Goal: Task Accomplishment & Management: Complete application form

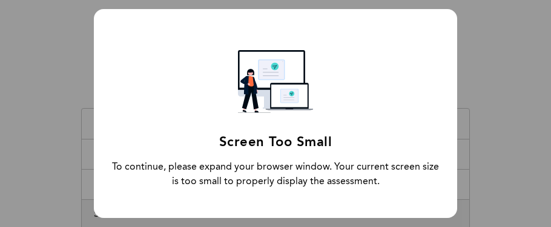
click at [327, 68] on div "Screen Too Small To continue, please expand your browser window. Your current s…" at bounding box center [275, 113] width 363 height 209
click at [520, 85] on div "Screen Too Small To continue, please expand your browser window. Your current s…" at bounding box center [275, 113] width 551 height 227
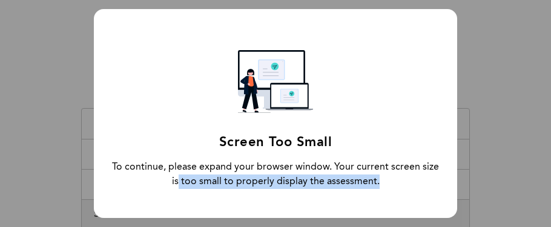
drag, startPoint x: 497, startPoint y: 166, endPoint x: 499, endPoint y: 198, distance: 32.8
click at [499, 198] on div "Screen Too Small To continue, please expand your browser window. Your current s…" at bounding box center [275, 113] width 551 height 227
click at [508, 145] on div "Screen Too Small To continue, please expand your browser window. Your current s…" at bounding box center [275, 113] width 551 height 227
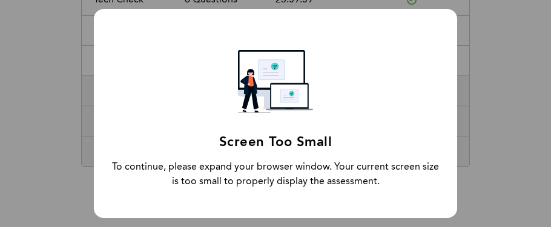
scroll to position [132, 0]
click at [497, 54] on div "Screen Too Small To continue, please expand your browser window. Your current s…" at bounding box center [275, 113] width 551 height 227
click at [497, 140] on div "Screen Too Small To continue, please expand your browser window. Your current s…" at bounding box center [275, 113] width 551 height 227
click at [73, 137] on div "Screen Too Small To continue, please expand your browser window. Your current s…" at bounding box center [275, 113] width 551 height 227
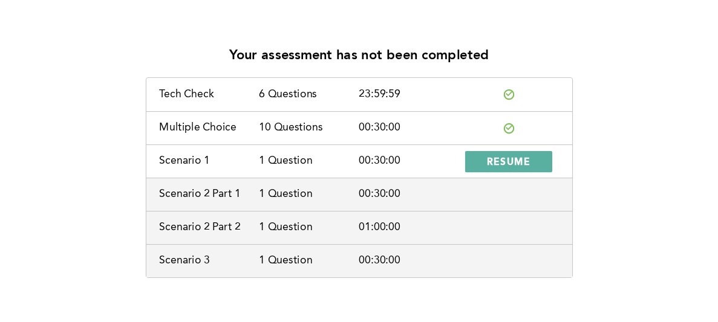
scroll to position [39, 0]
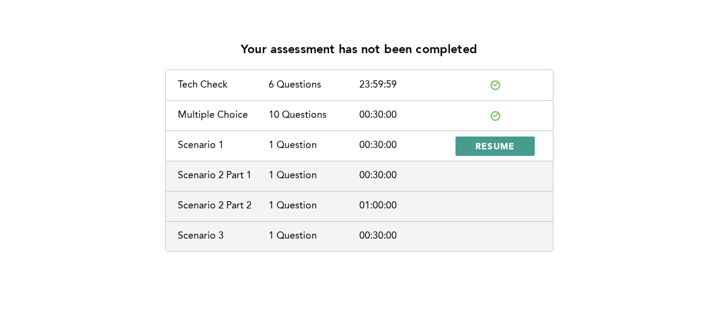
click at [486, 145] on span "RESUME" at bounding box center [496, 145] width 40 height 11
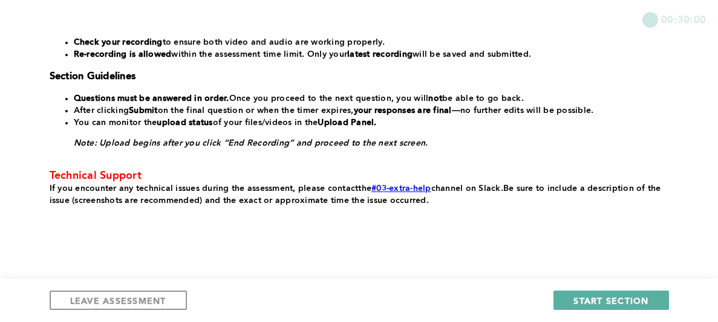
scroll to position [339, 0]
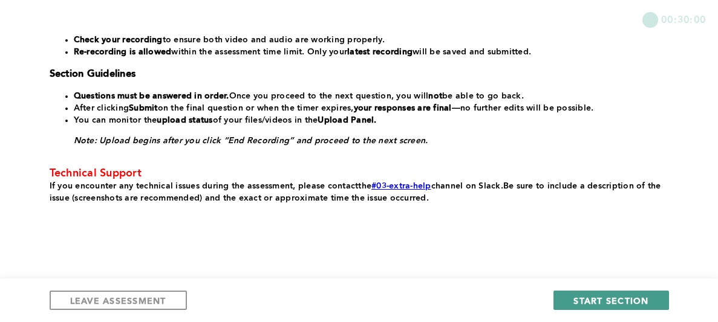
click at [550, 227] on span "START SECTION" at bounding box center [611, 300] width 75 height 11
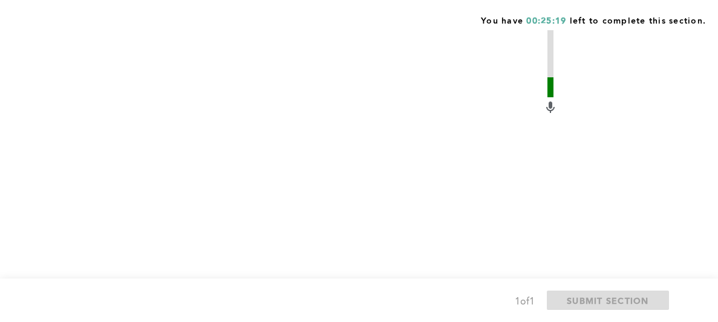
scroll to position [604, 0]
click at [243, 227] on span "Start recording" at bounding box center [211, 322] width 71 height 11
click at [243, 227] on span "Stop recording" at bounding box center [211, 322] width 71 height 11
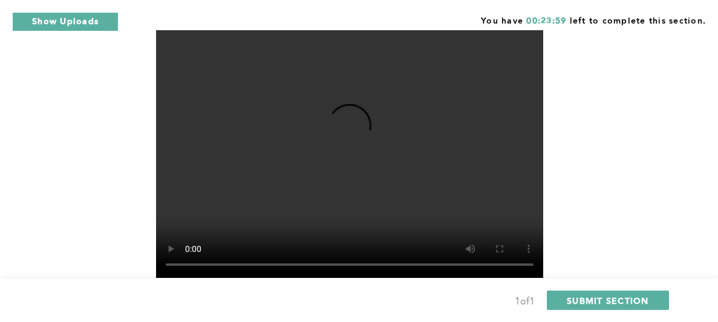
click at [243, 227] on span "Retake recording" at bounding box center [216, 322] width 81 height 11
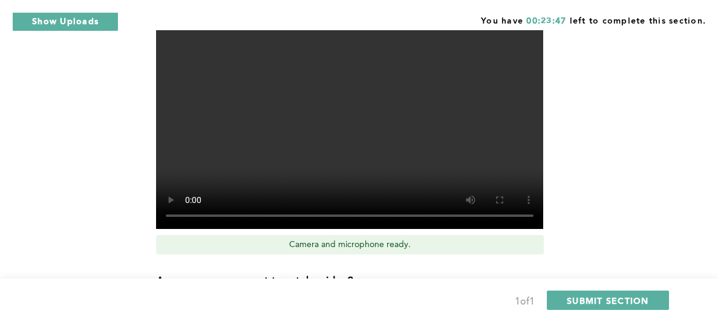
scroll to position [677, 0]
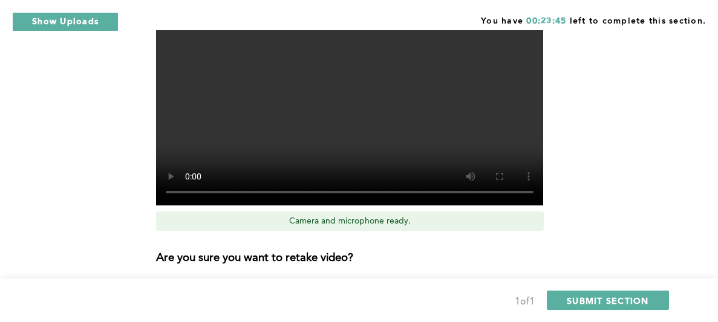
click at [380, 227] on button "Yes, retake video" at bounding box center [389, 290] width 121 height 19
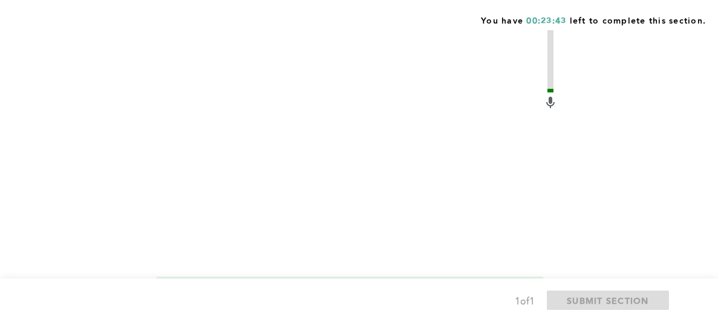
scroll to position [604, 0]
click at [233, 227] on button "Start recording" at bounding box center [211, 322] width 111 height 19
click at [225, 227] on span "Stop recording" at bounding box center [211, 322] width 71 height 11
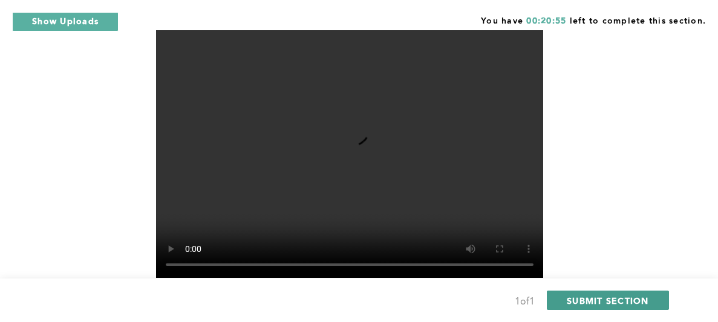
click at [550, 227] on button "SUBMIT SECTION" at bounding box center [608, 300] width 122 height 19
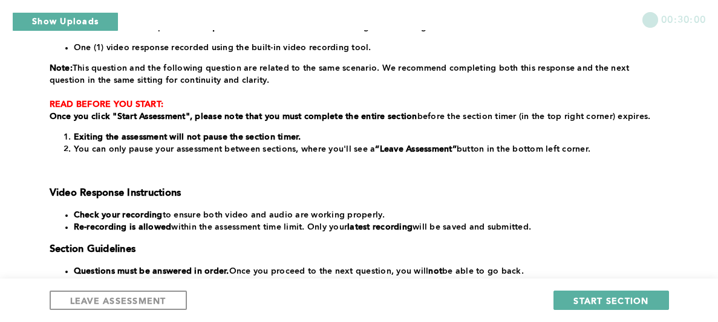
scroll to position [206, 0]
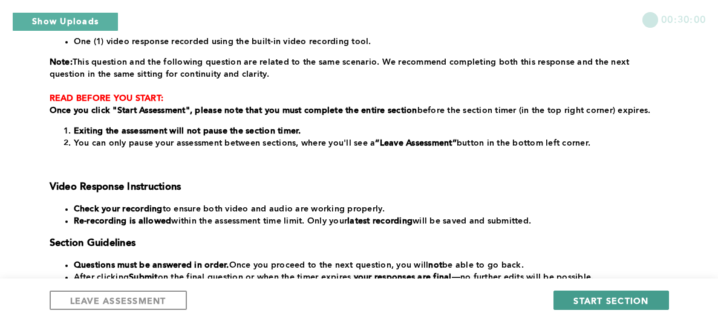
click at [550, 227] on span "START SECTION" at bounding box center [611, 300] width 75 height 11
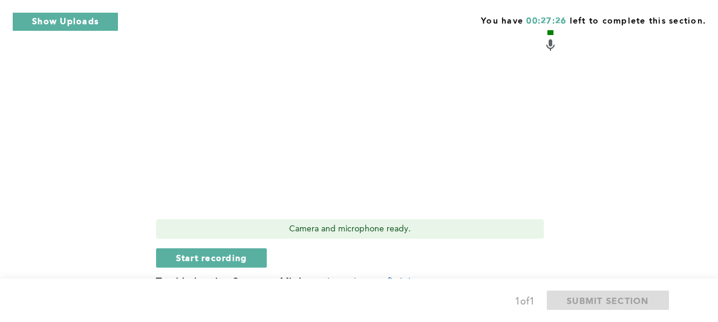
scroll to position [657, 0]
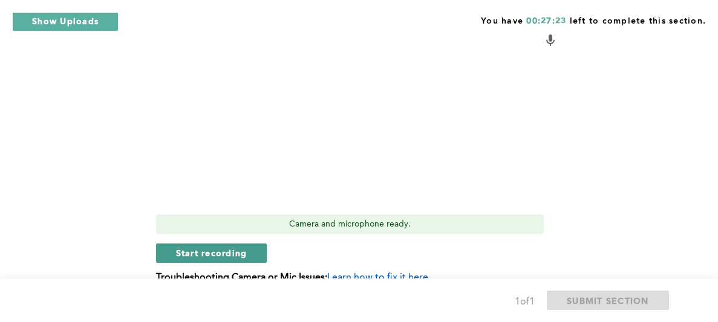
click at [261, 227] on button "Start recording" at bounding box center [211, 253] width 111 height 19
click at [201, 227] on button "Stop recording" at bounding box center [211, 253] width 111 height 19
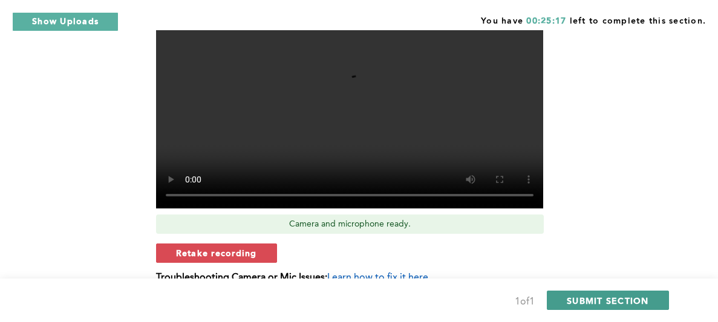
click at [550, 227] on span "SUBMIT SECTION" at bounding box center [608, 300] width 82 height 11
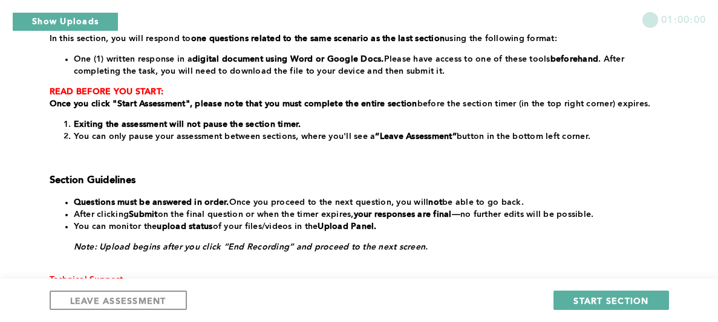
scroll to position [190, 0]
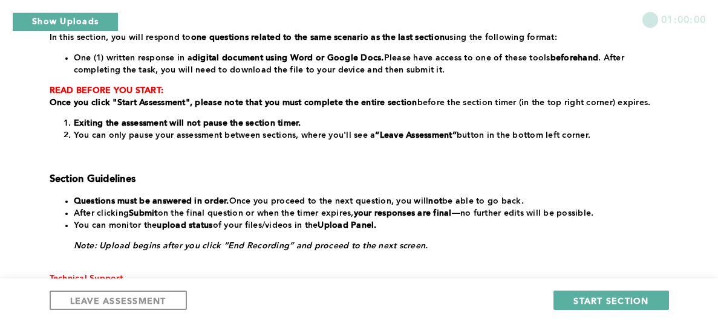
click at [298, 166] on div "﻿In this section, you will respond to one questions related to the same scenari…" at bounding box center [357, 170] width 615 height 278
click at [550, 227] on span "START SECTION" at bounding box center [611, 300] width 75 height 11
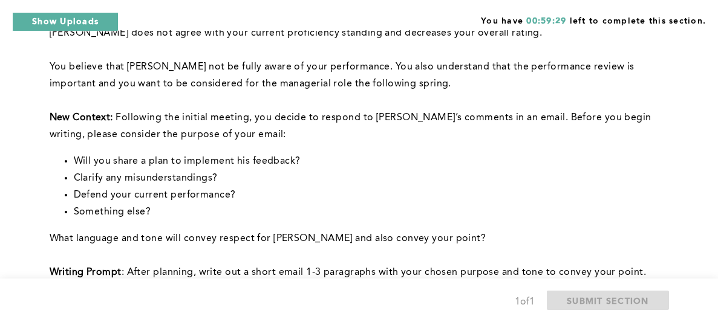
scroll to position [314, 0]
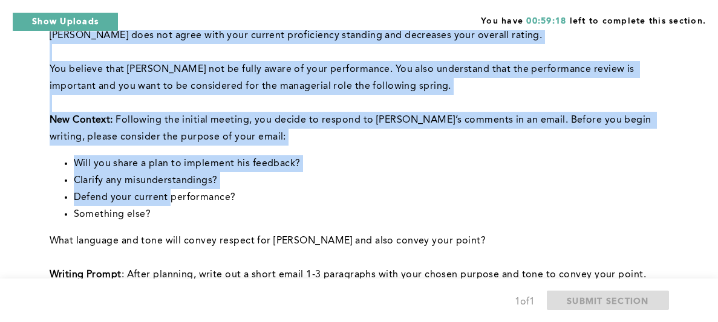
drag, startPoint x: 48, startPoint y: 114, endPoint x: 172, endPoint y: 198, distance: 149.8
click at [172, 198] on div "You have 00:59:18 left to complete this section. Q1 This question is related to…" at bounding box center [359, 171] width 718 height 971
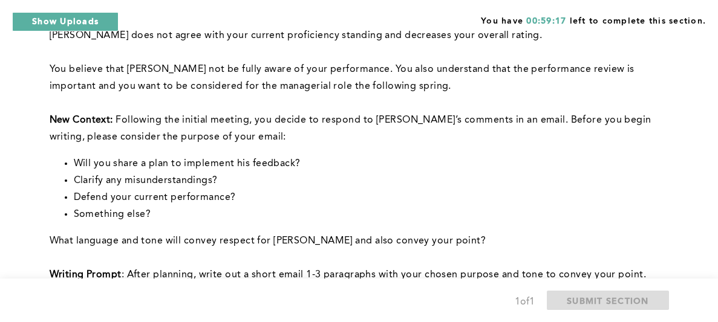
click at [46, 124] on div "You have 00:59:17 left to complete this section. Q1 This question is related to…" at bounding box center [359, 171] width 718 height 971
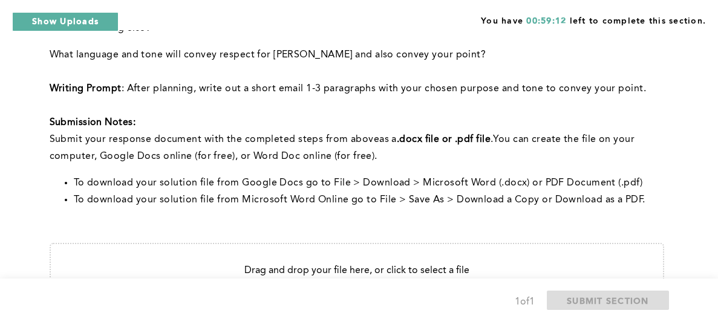
scroll to position [420, 0]
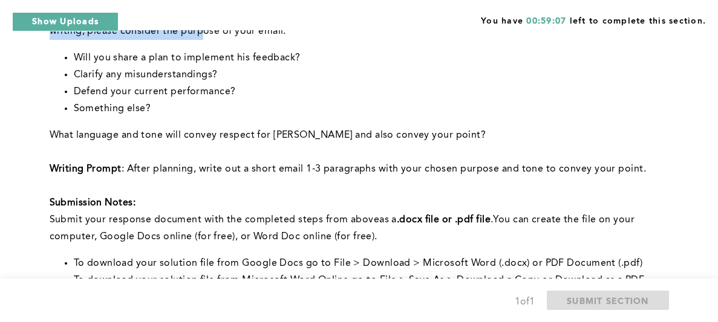
drag, startPoint x: 50, startPoint y: 119, endPoint x: 642, endPoint y: 168, distance: 593.7
click at [550, 168] on div "This question is related to the previous. Previous Context: You arrive at the o…" at bounding box center [357, 3] width 615 height 571
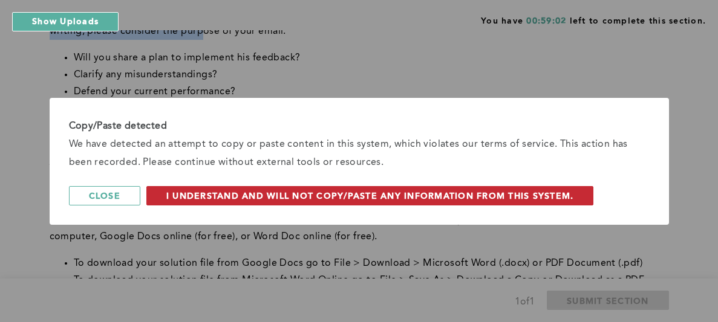
click at [540, 198] on span "I understand and will not copy/paste any information from this system." at bounding box center [370, 195] width 408 height 11
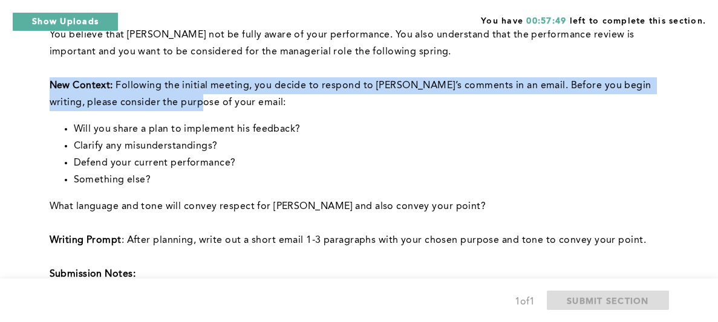
scroll to position [347, 0]
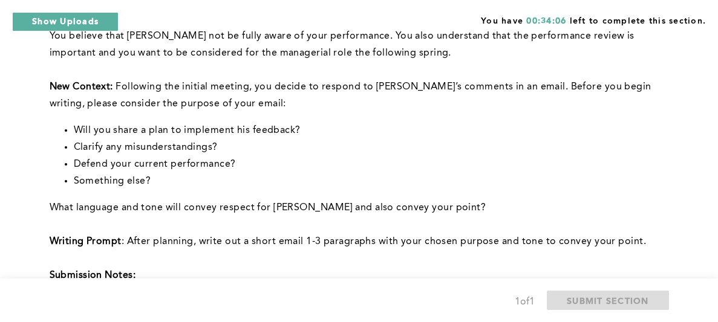
click at [369, 227] on p "Submission Notes:" at bounding box center [357, 275] width 615 height 17
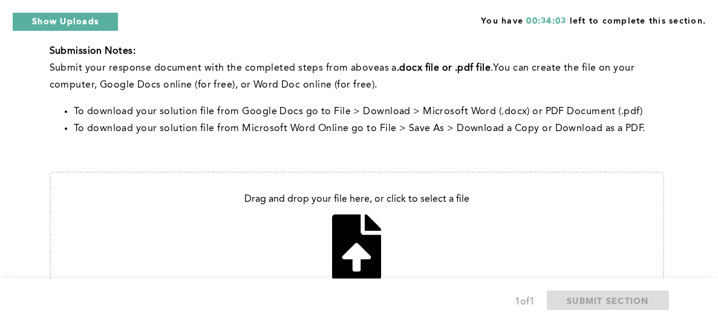
scroll to position [589, 0]
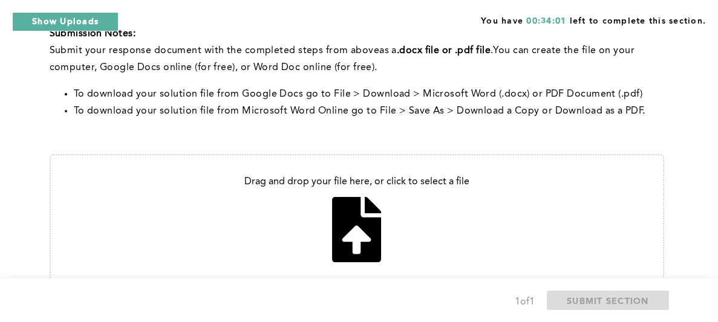
click at [359, 226] on input "file" at bounding box center [357, 219] width 612 height 128
click at [343, 227] on input "file" at bounding box center [357, 219] width 612 height 128
type input "C:\fakepath\Letter to Frank.docx"
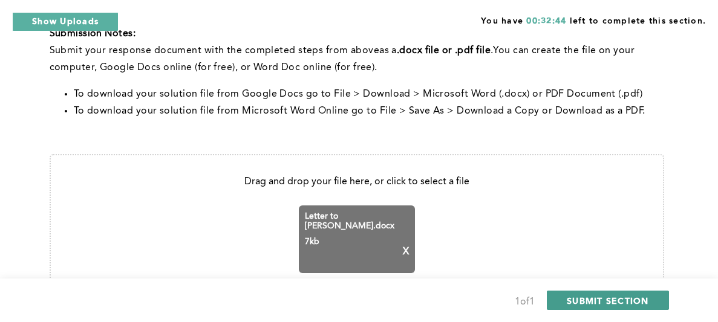
click at [550, 227] on span "SUBMIT SECTION" at bounding box center [608, 300] width 82 height 11
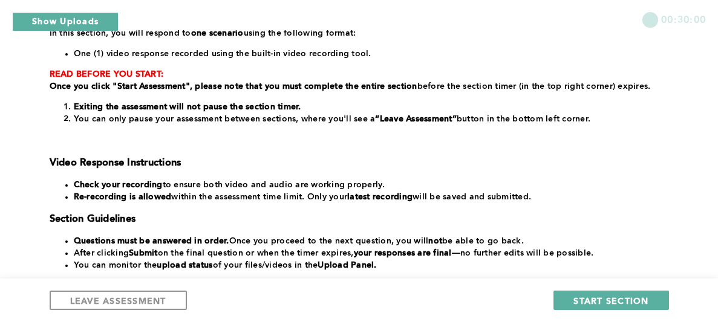
scroll to position [193, 0]
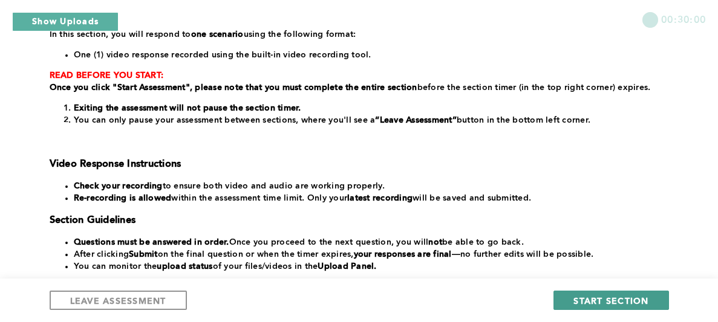
click at [550, 227] on span "START SECTION" at bounding box center [611, 300] width 75 height 11
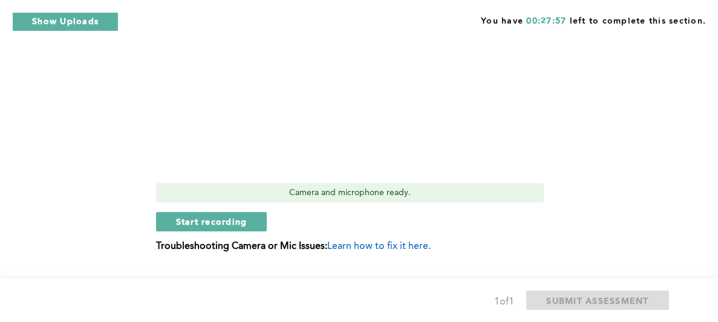
scroll to position [677, 0]
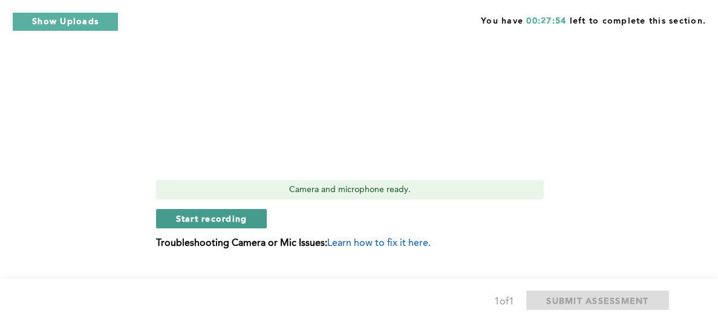
click at [186, 215] on span "Start recording" at bounding box center [211, 218] width 71 height 11
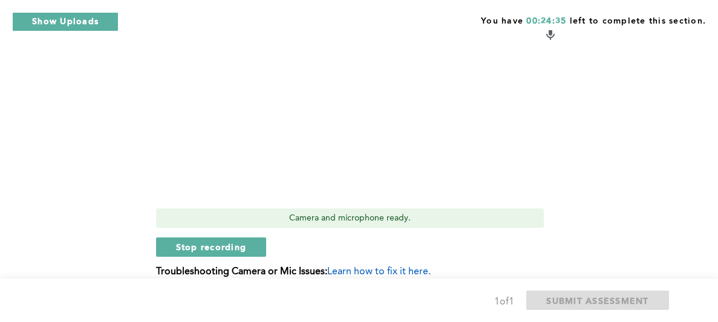
scroll to position [653, 0]
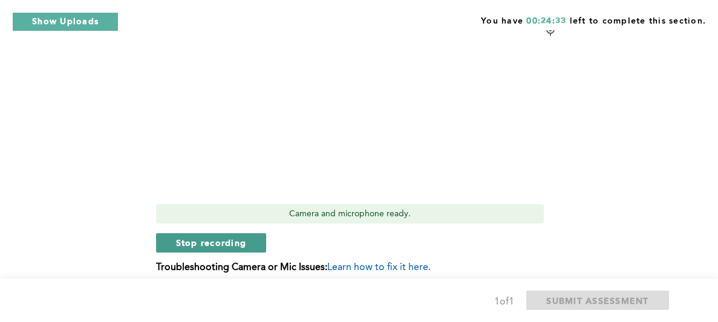
click at [186, 227] on span "Stop recording" at bounding box center [211, 242] width 71 height 11
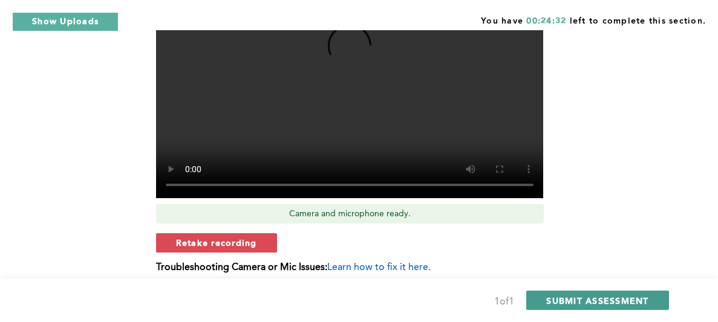
click at [550, 227] on span "SUBMIT ASSESSMENT" at bounding box center [597, 300] width 102 height 11
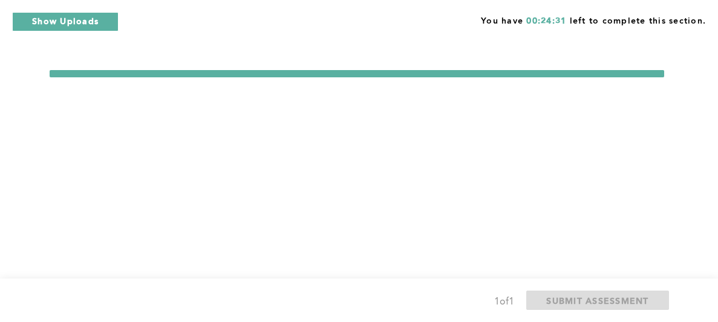
scroll to position [0, 0]
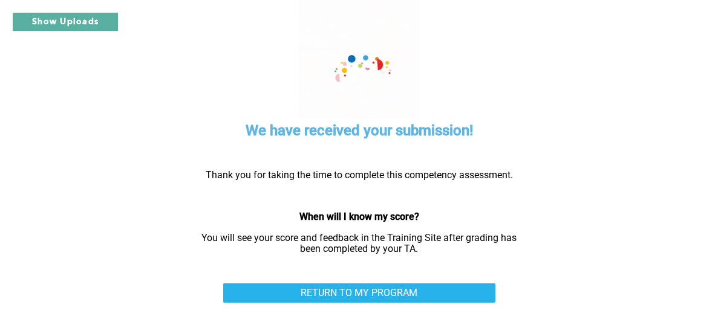
scroll to position [32, 0]
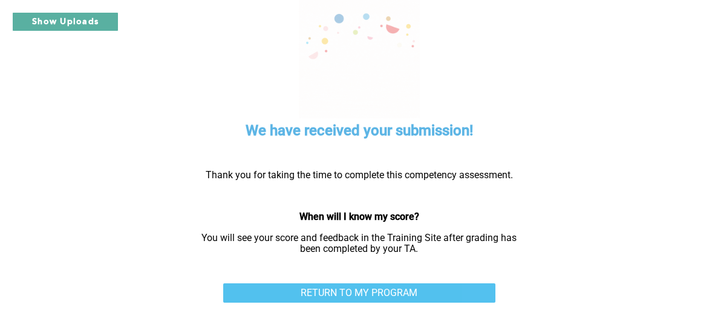
click at [375, 227] on link "RETURN TO MY PROGRAM" at bounding box center [359, 293] width 272 height 19
